Goal: Task Accomplishment & Management: Manage account settings

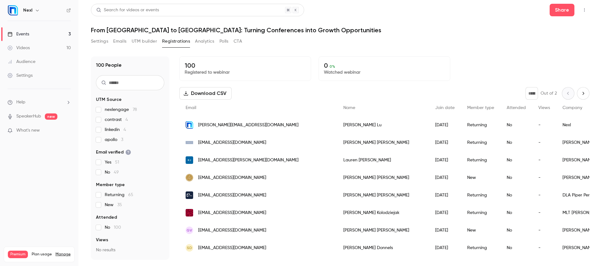
click at [37, 35] on link "Events 3" at bounding box center [39, 34] width 78 height 14
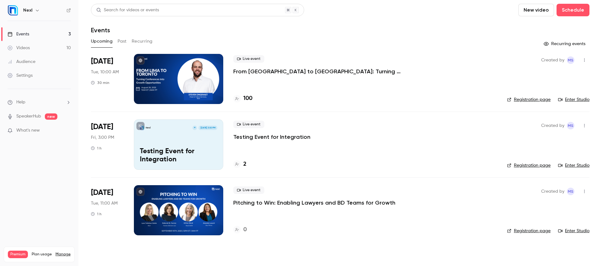
click at [263, 205] on p "Pitching to Win: Enabling Lawyers and BD Teams for Growth" at bounding box center [314, 203] width 162 height 8
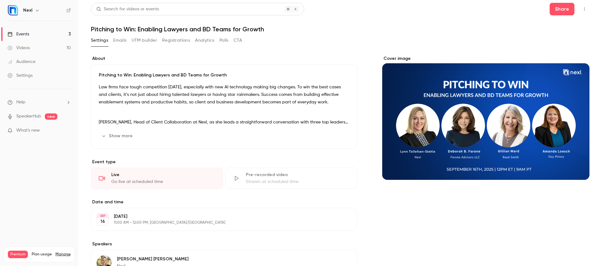
scroll to position [1, 0]
click at [129, 137] on button "Show more" at bounding box center [118, 136] width 38 height 10
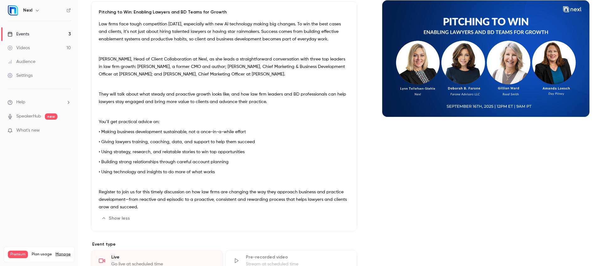
scroll to position [60, 0]
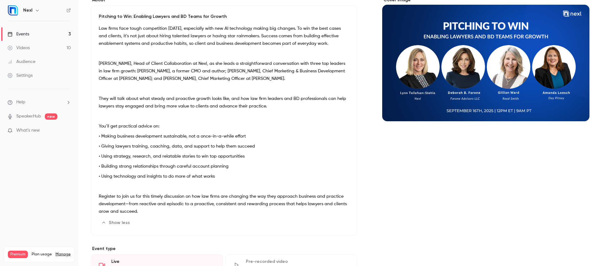
click at [329, 226] on button "Edit" at bounding box center [338, 223] width 23 height 10
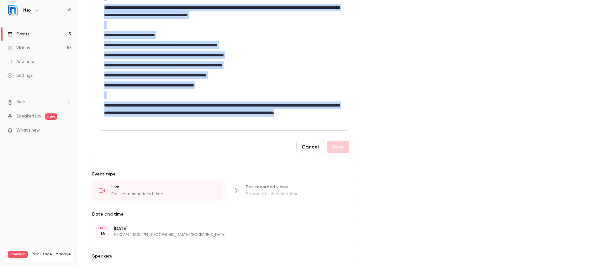
scroll to position [226, 0]
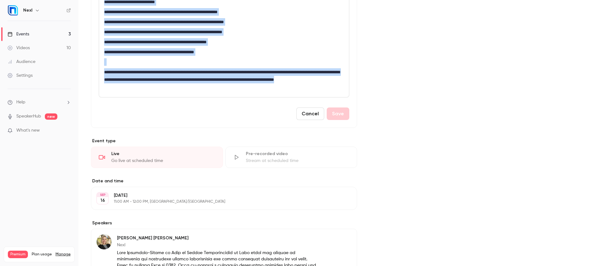
drag, startPoint x: 103, startPoint y: 63, endPoint x: 183, endPoint y: 93, distance: 86.3
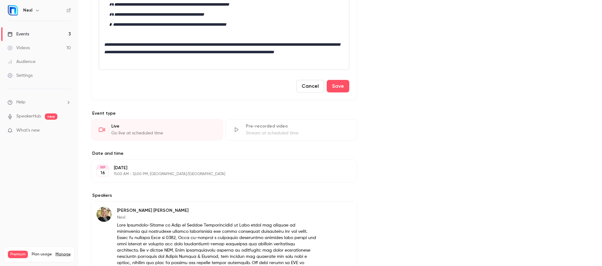
scroll to position [0, 0]
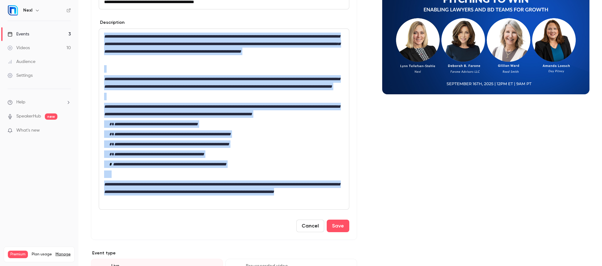
drag, startPoint x: 196, startPoint y: 220, endPoint x: 99, endPoint y: 36, distance: 208.2
click at [99, 36] on div "**********" at bounding box center [224, 119] width 250 height 181
click at [194, 227] on button "italic" at bounding box center [194, 225] width 10 height 10
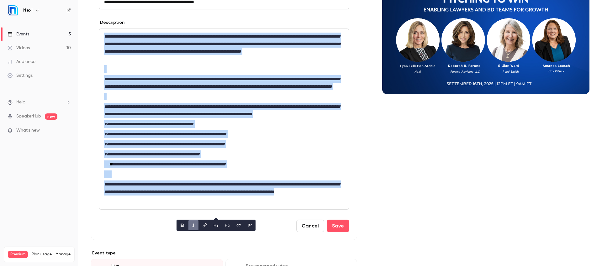
click at [194, 227] on icon "italic" at bounding box center [193, 225] width 5 height 4
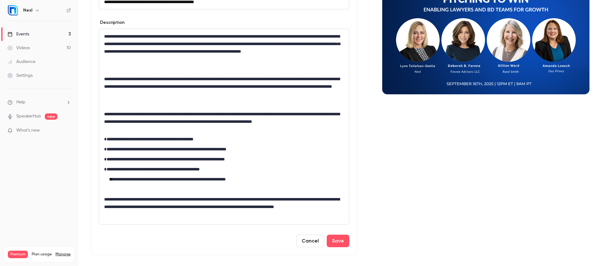
click at [218, 244] on div "Cancel Save" at bounding box center [224, 241] width 251 height 13
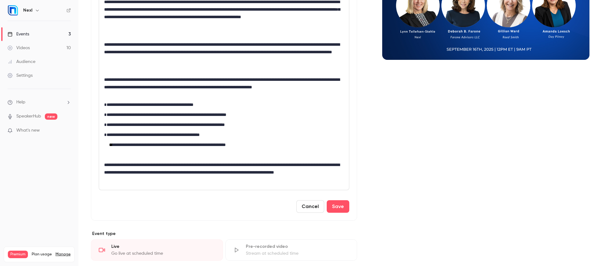
scroll to position [122, 0]
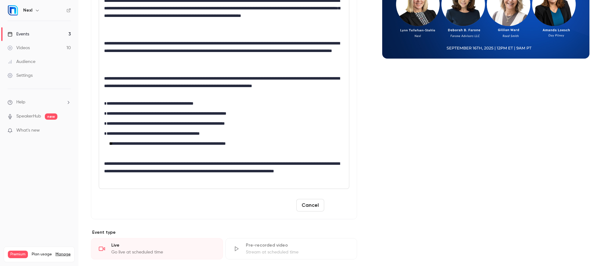
click at [334, 205] on button "Save" at bounding box center [338, 205] width 23 height 13
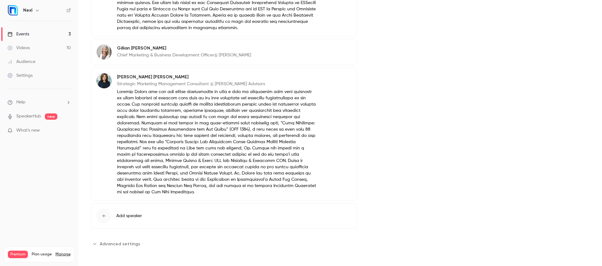
scroll to position [629, 0]
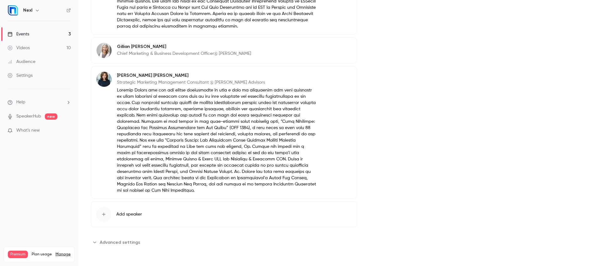
click at [160, 56] on p "Chief Marketing & Business Development Officer@ [PERSON_NAME]" at bounding box center [184, 53] width 134 height 6
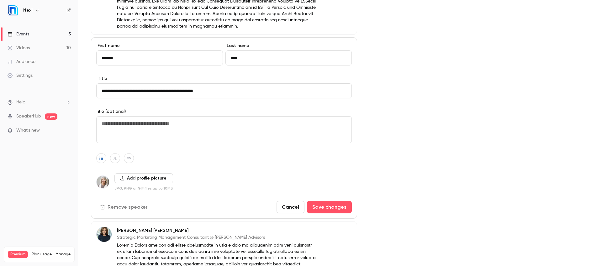
click at [151, 125] on textarea at bounding box center [224, 129] width 256 height 27
paste textarea "**********"
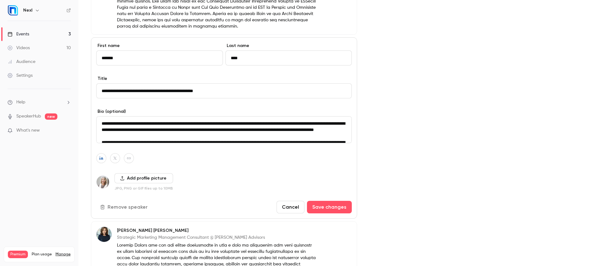
scroll to position [58, 0]
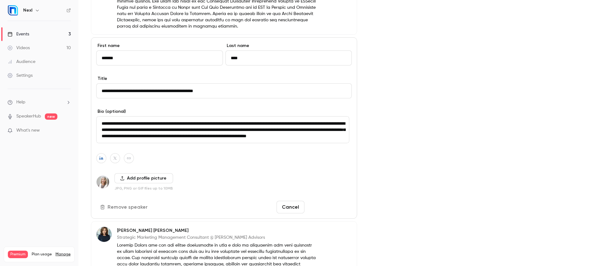
type textarea "**********"
click at [327, 204] on button "Save changes" at bounding box center [329, 207] width 45 height 13
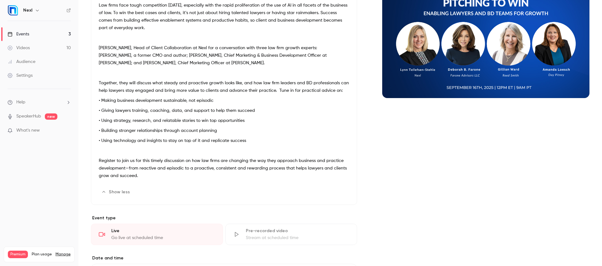
scroll to position [0, 0]
